Goal: Task Accomplishment & Management: Complete application form

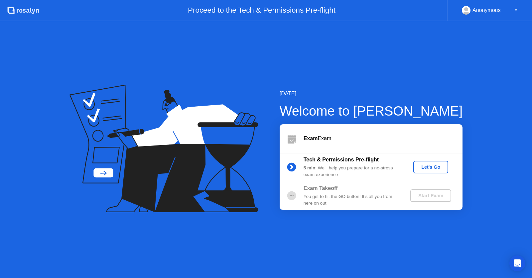
click at [429, 169] on div "Let's Go" at bounding box center [431, 167] width 30 height 5
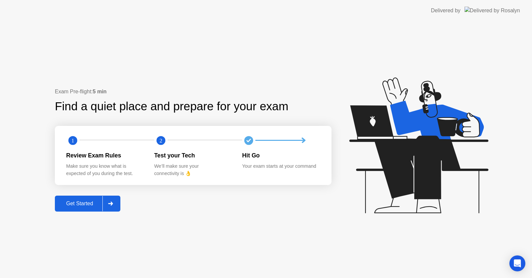
click at [84, 205] on div "Get Started" at bounding box center [80, 204] width 46 height 6
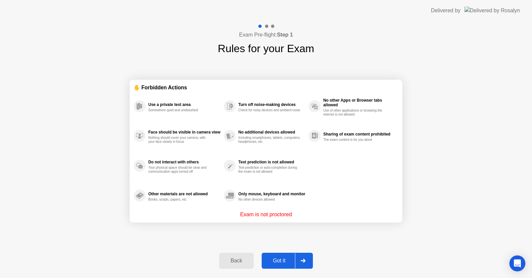
click at [271, 260] on div "Got it" at bounding box center [279, 261] width 31 height 6
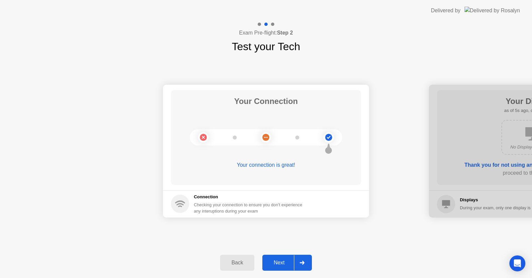
click at [271, 260] on div "Next" at bounding box center [279, 263] width 30 height 6
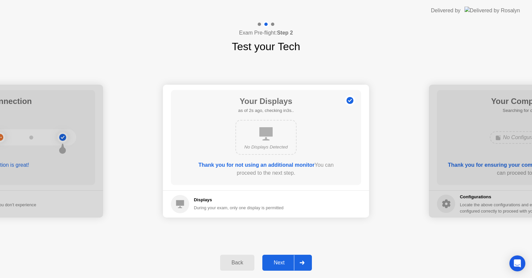
click at [271, 260] on div "Next" at bounding box center [279, 263] width 30 height 6
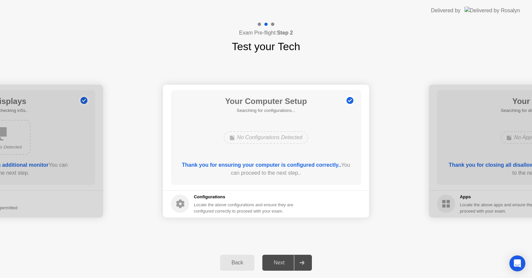
click at [271, 260] on div "Next" at bounding box center [279, 263] width 30 height 6
click at [262, 208] on div "Locate the above configurations and ensure they are configured correctly to pro…" at bounding box center [244, 208] width 101 height 13
click at [254, 137] on div "No Configurations Detected" at bounding box center [266, 137] width 85 height 13
click at [293, 262] on div "Next" at bounding box center [279, 263] width 30 height 6
click at [302, 258] on div at bounding box center [302, 262] width 16 height 15
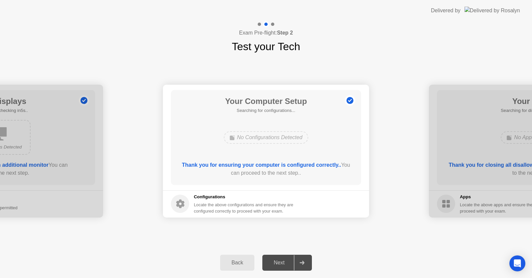
click at [235, 262] on div "Back" at bounding box center [237, 263] width 30 height 6
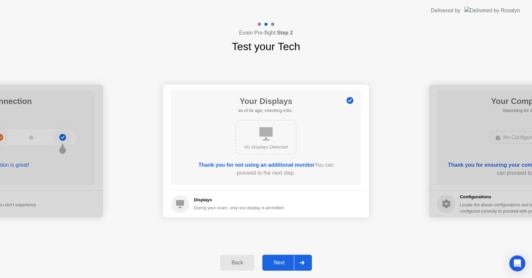
click at [279, 264] on div "Next" at bounding box center [279, 263] width 30 height 6
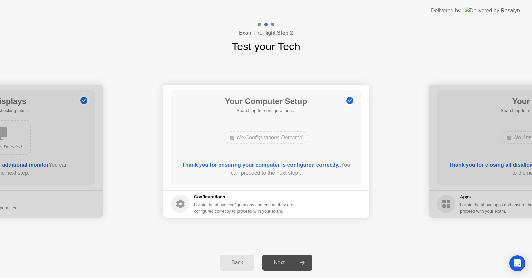
click at [301, 161] on div "Thank you for ensuring your computer is configured correctly.. You can proceed …" at bounding box center [266, 169] width 171 height 16
click at [293, 161] on div "Your Computer Setup Searching for configurations... No Configurations Detected …" at bounding box center [266, 137] width 190 height 95
click at [271, 131] on div "No Configurations Detected" at bounding box center [266, 137] width 85 height 13
click at [257, 111] on h5 "Searching for configurations..." at bounding box center [266, 110] width 82 height 7
drag, startPoint x: 257, startPoint y: 111, endPoint x: 255, endPoint y: 106, distance: 5.1
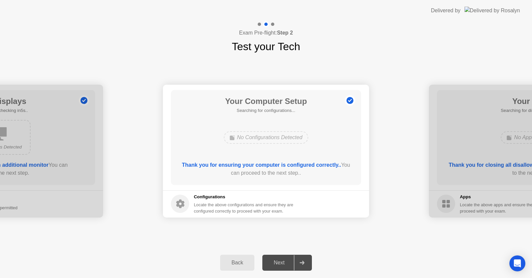
click at [256, 107] on h5 "Searching for configurations..." at bounding box center [266, 110] width 82 height 7
click at [250, 160] on div "Your Computer Setup Searching for configurations... No Configurations Detected …" at bounding box center [266, 137] width 190 height 95
click at [251, 175] on div "Thank you for ensuring your computer is configured correctly.. You can proceed …" at bounding box center [266, 169] width 171 height 16
click at [277, 277] on div "Back Next" at bounding box center [266, 263] width 532 height 31
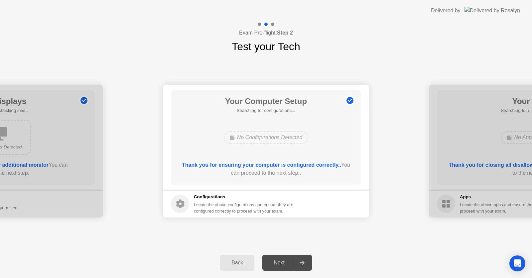
click at [272, 265] on div "Next" at bounding box center [279, 263] width 30 height 6
click at [230, 255] on button "Back" at bounding box center [237, 263] width 34 height 16
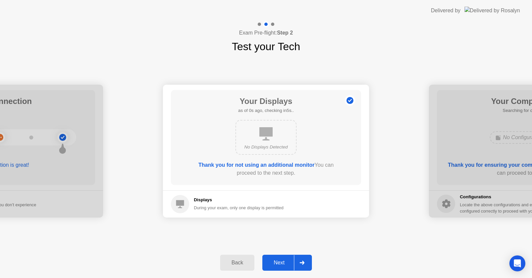
click at [282, 257] on button "Next" at bounding box center [287, 263] width 50 height 16
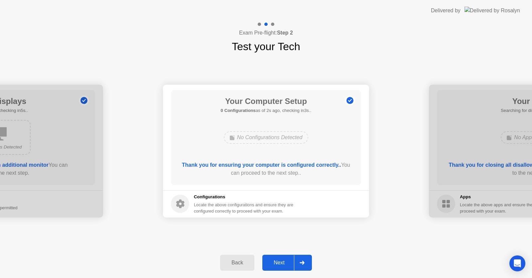
click at [281, 257] on button "Next" at bounding box center [287, 263] width 50 height 16
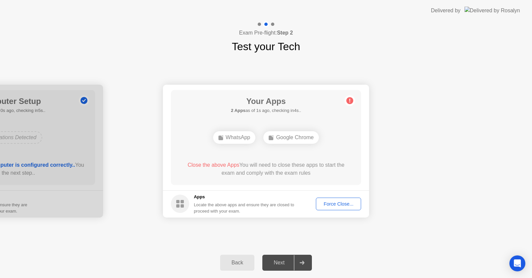
click at [239, 139] on div "WhatsApp" at bounding box center [234, 137] width 43 height 13
drag, startPoint x: 296, startPoint y: 139, endPoint x: 296, endPoint y: 147, distance: 7.7
click at [296, 141] on div "Google Chrome" at bounding box center [291, 137] width 56 height 13
click at [340, 212] on footer "Apps Locate the above apps and ensure they are closed to proceed with your exam…" at bounding box center [266, 204] width 206 height 27
click at [344, 205] on div "Force Close..." at bounding box center [338, 204] width 41 height 5
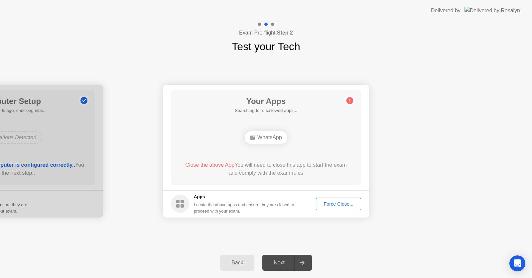
click at [239, 263] on div "Back" at bounding box center [237, 263] width 30 height 6
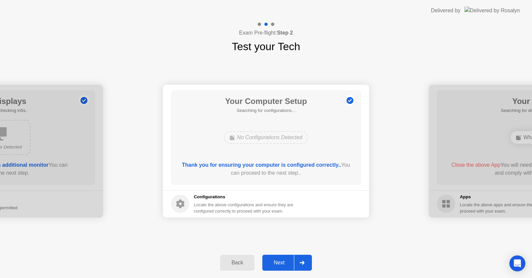
click at [272, 262] on div "Next" at bounding box center [279, 263] width 30 height 6
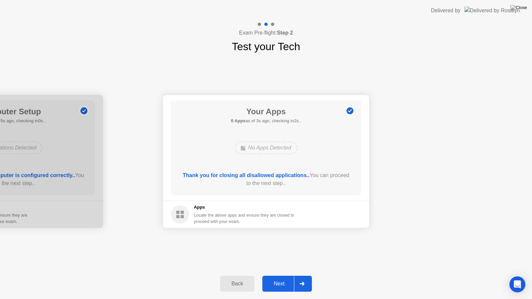
click at [281, 278] on div "Next" at bounding box center [279, 284] width 30 height 6
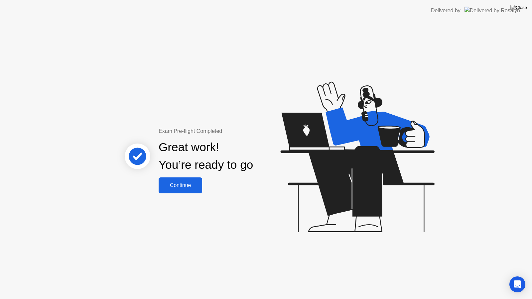
click at [181, 183] on div "Continue" at bounding box center [181, 186] width 40 height 6
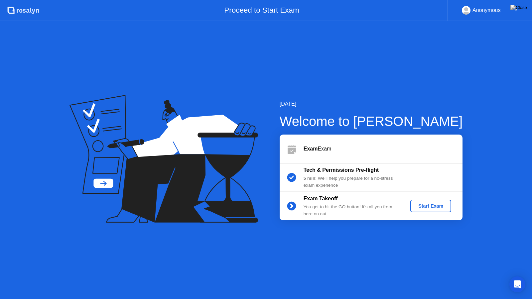
click at [423, 205] on div "Start Exam" at bounding box center [431, 206] width 36 height 5
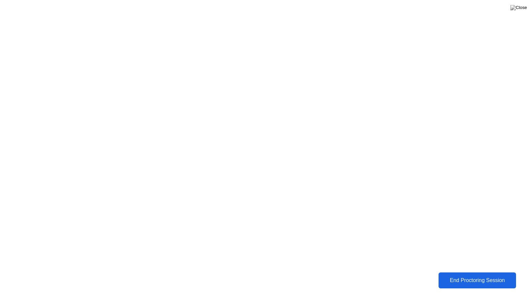
click at [493, 278] on div "End Proctoring Session" at bounding box center [478, 281] width 74 height 6
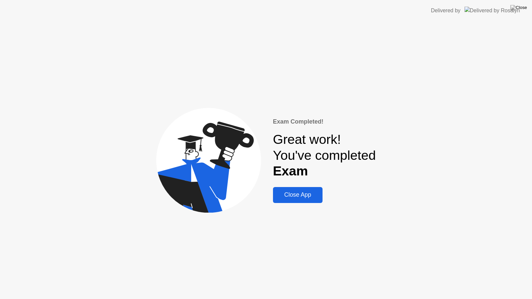
click at [293, 192] on div "Close App" at bounding box center [298, 195] width 46 height 7
